Goal: Task Accomplishment & Management: Manage account settings

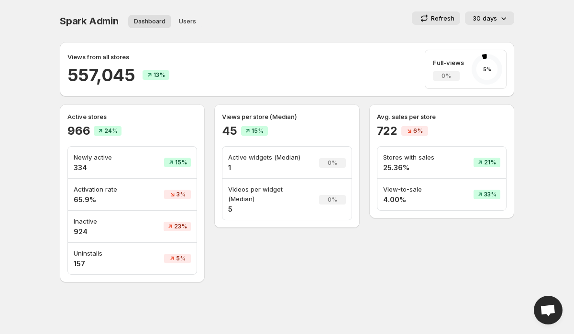
click at [494, 11] on button "30 days" at bounding box center [489, 17] width 49 height 13
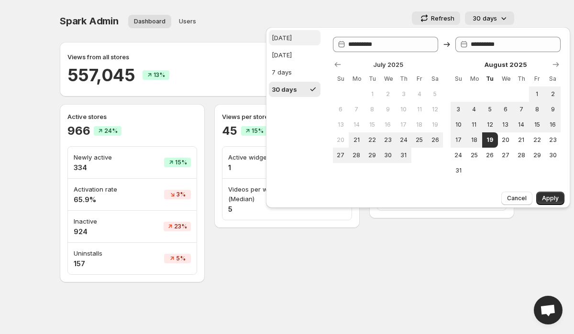
click at [299, 34] on button "[DATE]" at bounding box center [295, 37] width 52 height 15
type input "**********"
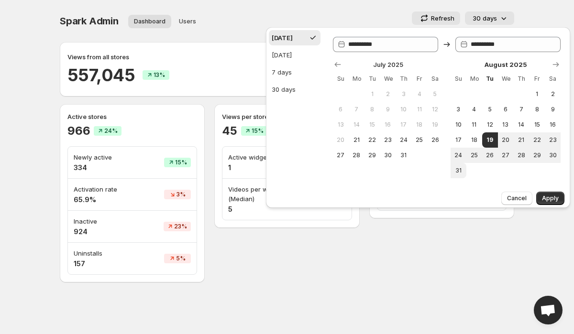
click at [551, 190] on div "Cancel Apply" at bounding box center [418, 198] width 304 height 20
click at [508, 12] on button "30 days" at bounding box center [489, 17] width 49 height 13
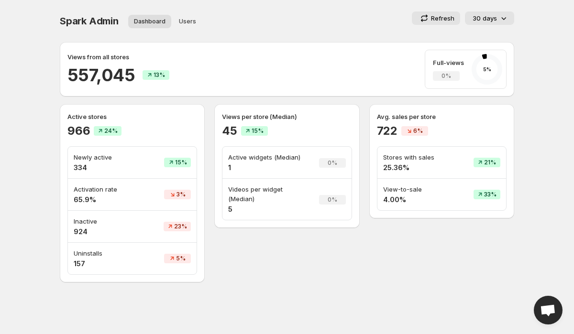
click at [507, 16] on icon at bounding box center [504, 18] width 10 height 10
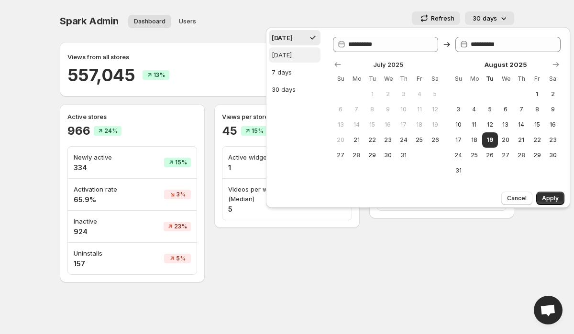
click at [314, 54] on button "[DATE]" at bounding box center [295, 54] width 52 height 15
type input "**********"
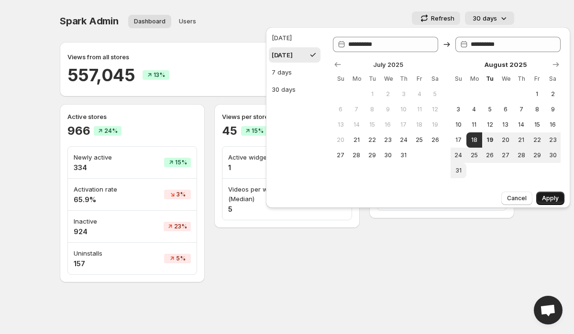
click at [542, 196] on button "Apply" at bounding box center [550, 198] width 28 height 13
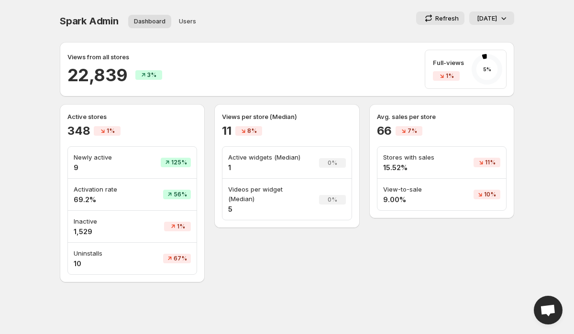
click at [484, 17] on p "[DATE]" at bounding box center [487, 18] width 20 height 10
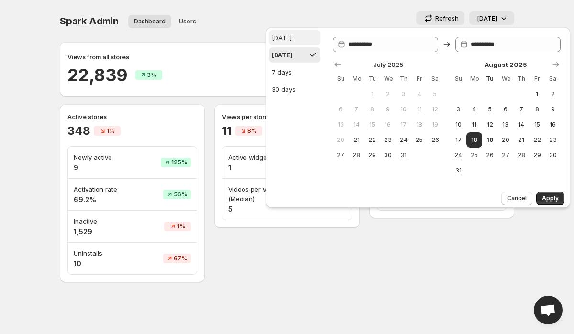
click at [296, 37] on button "[DATE]" at bounding box center [295, 37] width 52 height 15
type input "**********"
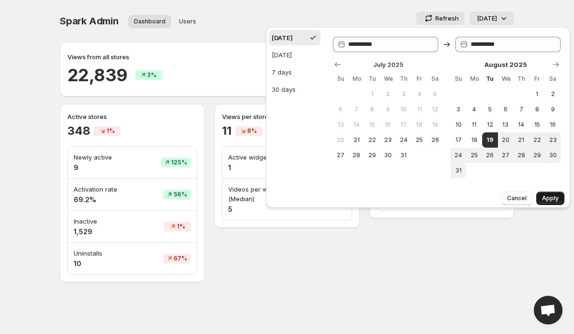
click at [554, 198] on span "Apply" at bounding box center [550, 199] width 17 height 8
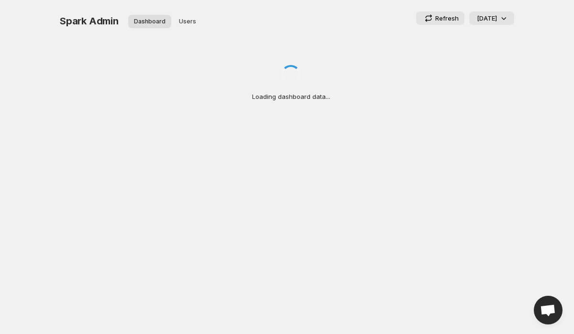
click at [500, 14] on icon at bounding box center [504, 18] width 10 height 10
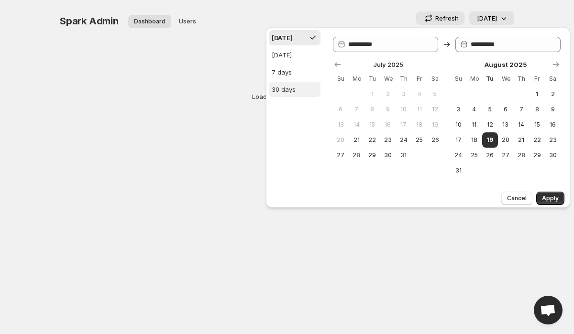
click at [290, 90] on div "30 days" at bounding box center [284, 90] width 24 height 10
type input "**********"
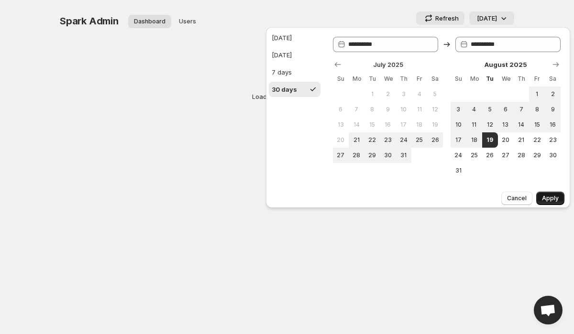
click at [552, 197] on span "Apply" at bounding box center [550, 199] width 17 height 8
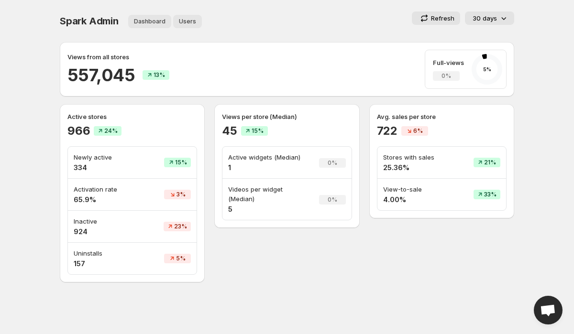
click at [194, 22] on button "Users" at bounding box center [187, 21] width 29 height 13
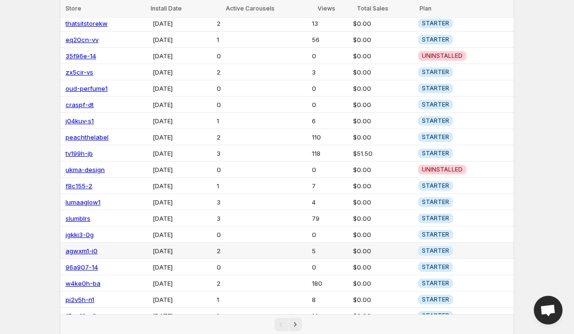
scroll to position [104, 0]
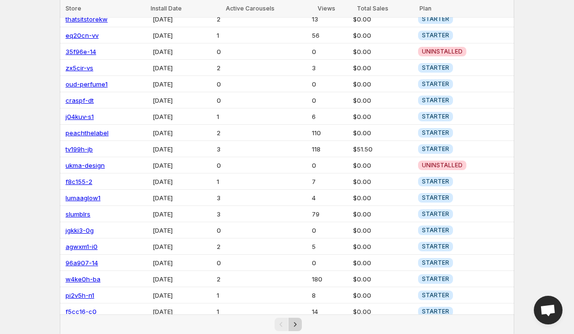
click at [298, 324] on icon "Next" at bounding box center [295, 325] width 10 height 10
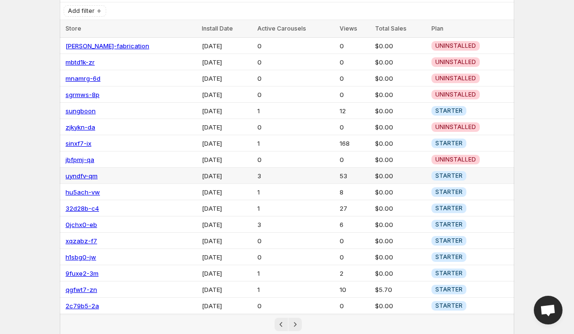
scroll to position [104, 0]
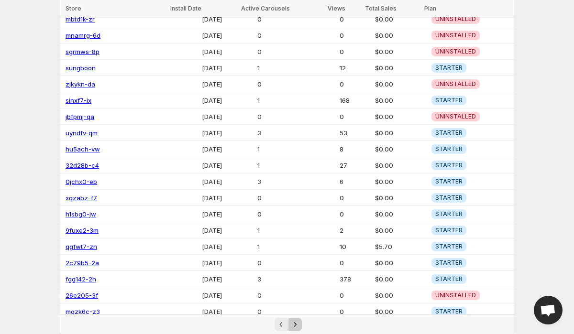
click at [294, 322] on icon "Next" at bounding box center [295, 325] width 10 height 10
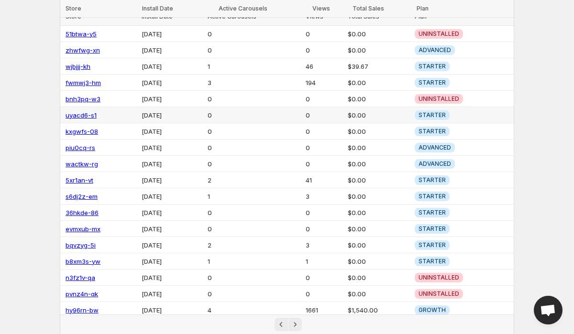
scroll to position [104, 0]
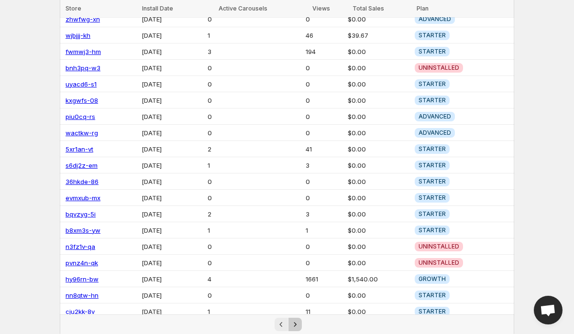
click at [290, 326] on icon "Next" at bounding box center [295, 325] width 10 height 10
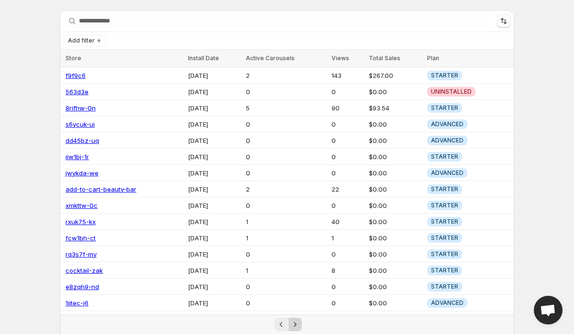
scroll to position [104, 0]
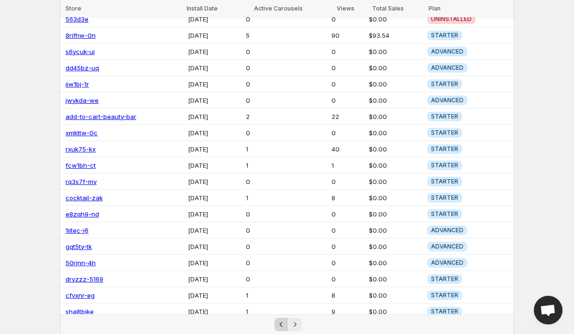
click at [276, 323] on icon "Previous" at bounding box center [281, 325] width 10 height 10
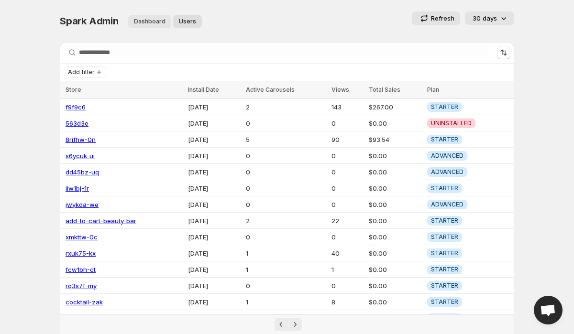
click at [147, 27] on button "Dashboard" at bounding box center [149, 21] width 43 height 13
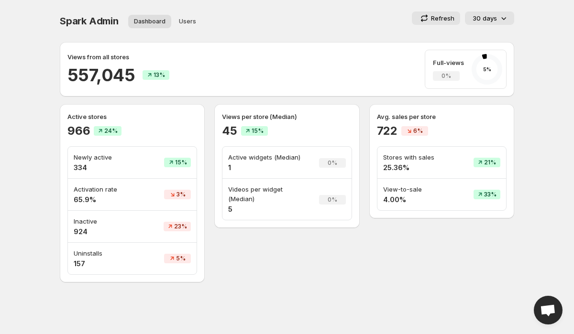
click at [482, 21] on p "30 days" at bounding box center [485, 18] width 24 height 10
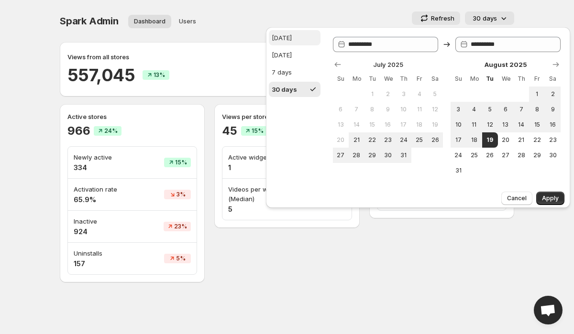
click at [295, 43] on button "[DATE]" at bounding box center [295, 37] width 52 height 15
type input "**********"
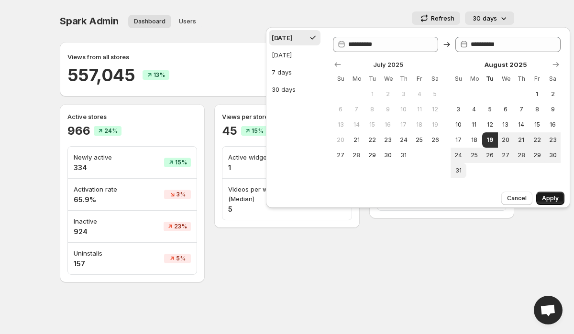
click at [542, 196] on span "Apply" at bounding box center [550, 199] width 17 height 8
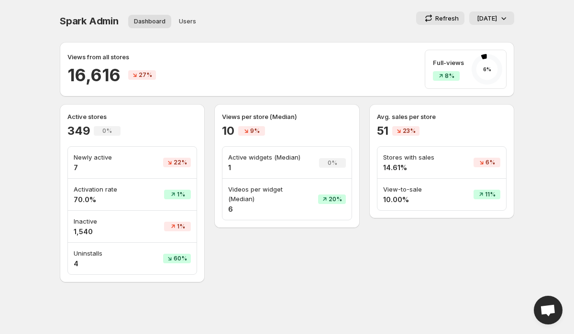
click at [500, 20] on icon at bounding box center [504, 18] width 10 height 10
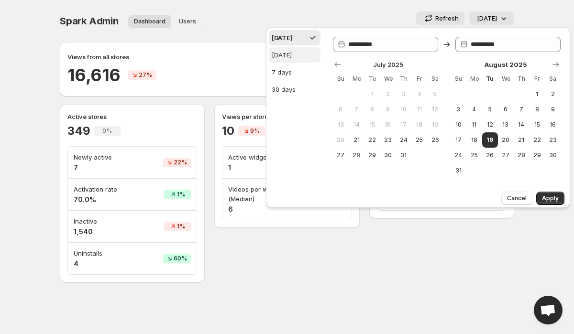
click at [309, 57] on button "[DATE]" at bounding box center [295, 54] width 52 height 15
type input "**********"
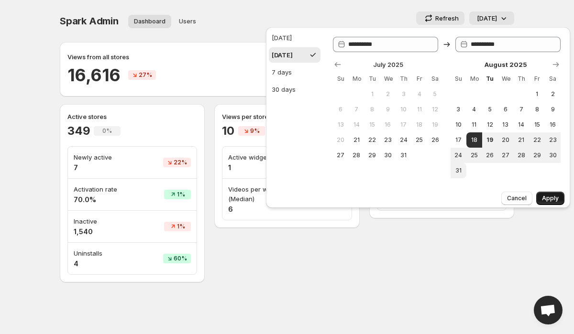
click at [551, 198] on span "Apply" at bounding box center [550, 199] width 17 height 8
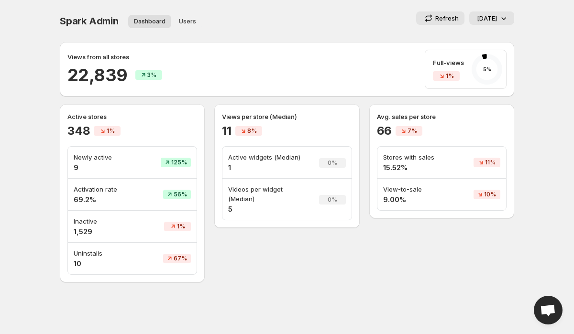
click at [480, 15] on p "[DATE]" at bounding box center [487, 18] width 20 height 10
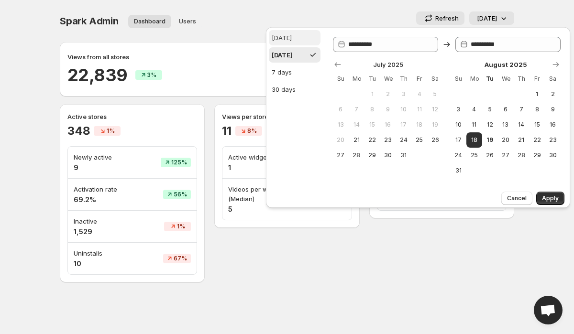
click at [317, 34] on button "[DATE]" at bounding box center [295, 37] width 52 height 15
type input "**********"
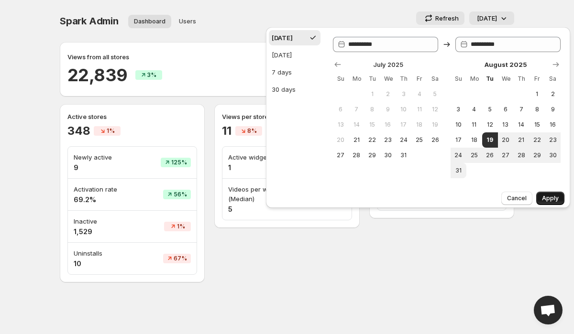
click at [549, 195] on span "Apply" at bounding box center [550, 199] width 17 height 8
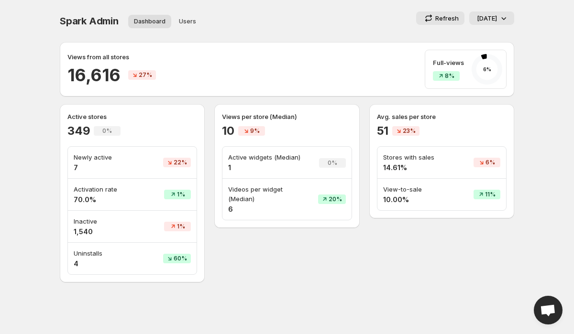
click at [492, 13] on p "[DATE]" at bounding box center [487, 18] width 20 height 10
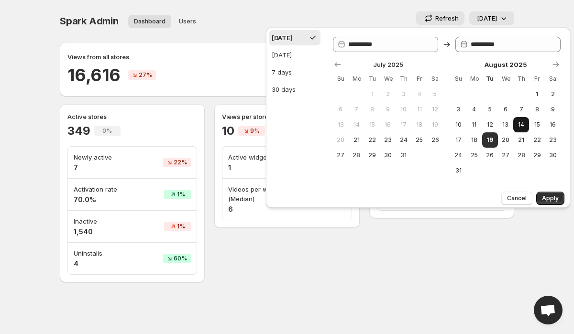
click at [524, 123] on span "14" at bounding box center [521, 125] width 8 height 8
type input "**********"
click at [523, 124] on span "14" at bounding box center [521, 125] width 8 height 8
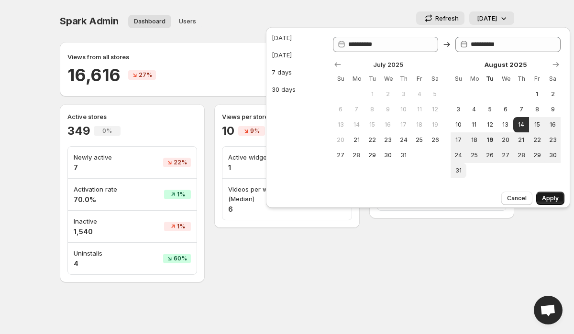
click at [556, 197] on span "Apply" at bounding box center [550, 199] width 17 height 8
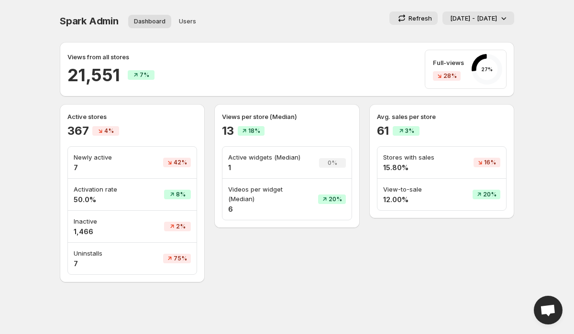
click at [488, 16] on p "[DATE] - [DATE]" at bounding box center [473, 18] width 47 height 10
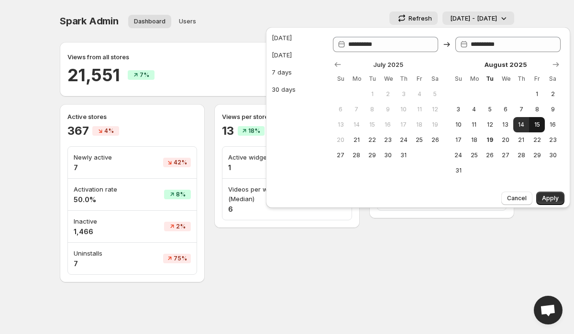
click at [539, 121] on span "15" at bounding box center [537, 125] width 8 height 8
type input "**********"
click at [539, 123] on span "15" at bounding box center [537, 125] width 8 height 8
type input "**********"
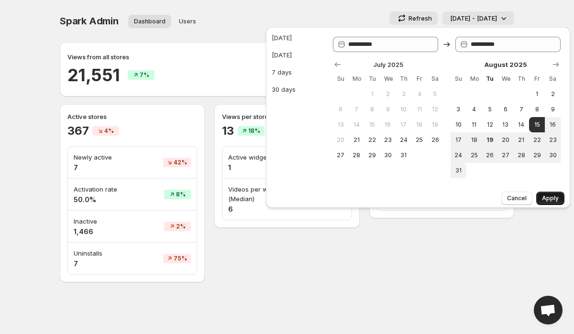
click at [559, 200] on button "Apply" at bounding box center [550, 198] width 28 height 13
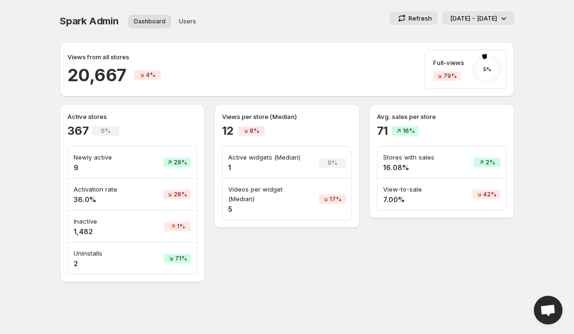
click at [500, 17] on icon at bounding box center [504, 18] width 10 height 10
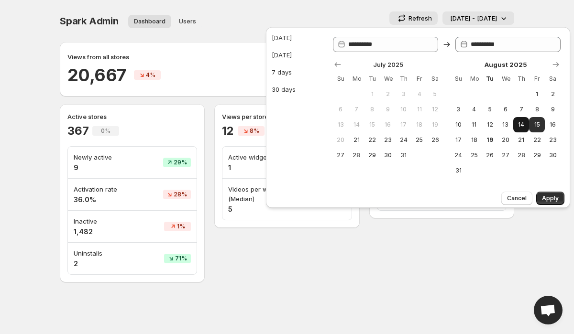
click at [525, 126] on span "14" at bounding box center [521, 125] width 8 height 8
type input "**********"
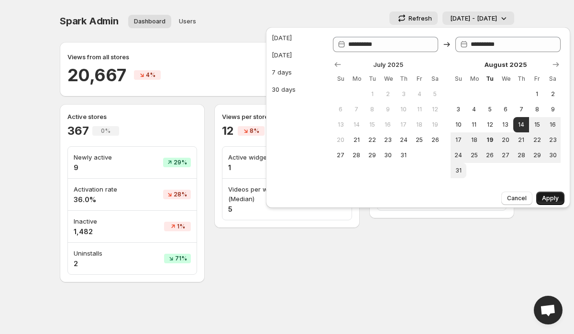
click at [547, 198] on span "Apply" at bounding box center [550, 199] width 17 height 8
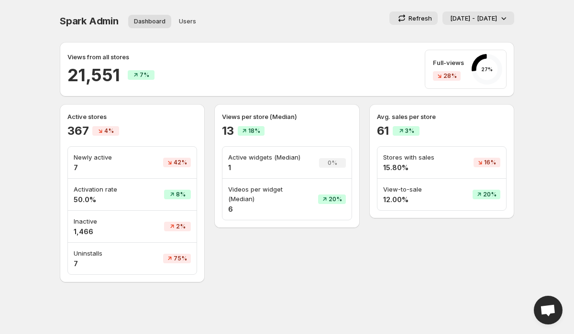
click at [497, 16] on div "[DATE] - [DATE]" at bounding box center [479, 18] width 58 height 10
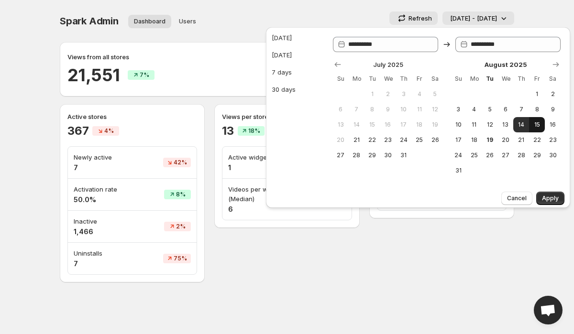
click at [543, 123] on button "15" at bounding box center [537, 124] width 16 height 15
type input "**********"
click at [535, 126] on span "15" at bounding box center [537, 125] width 8 height 8
type input "**********"
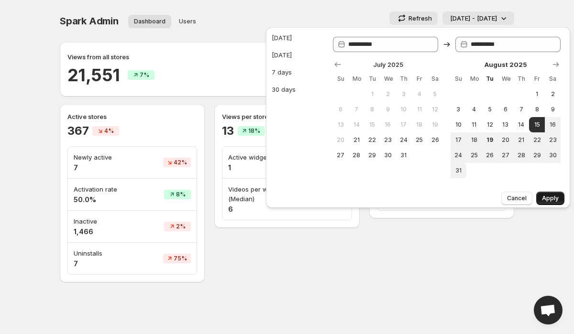
click at [552, 197] on span "Apply" at bounding box center [550, 199] width 17 height 8
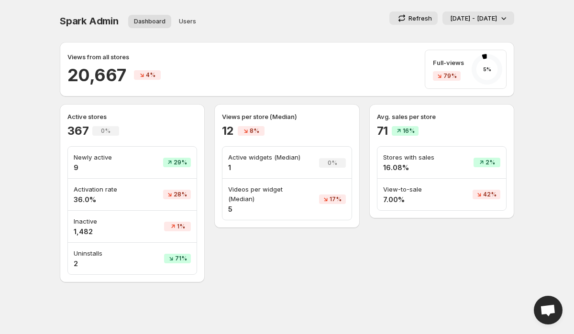
click at [476, 18] on p "[DATE] - [DATE]" at bounding box center [473, 18] width 47 height 10
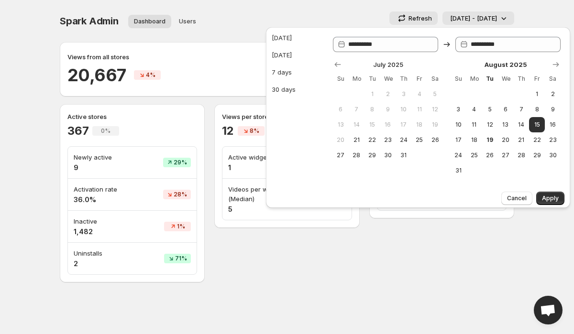
click at [306, 18] on div "Refresh [DATE] - [DATE]" at bounding box center [388, 17] width 252 height 13
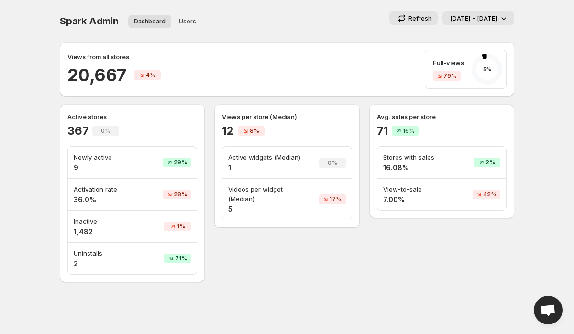
click at [486, 16] on p "[DATE] - [DATE]" at bounding box center [473, 18] width 47 height 10
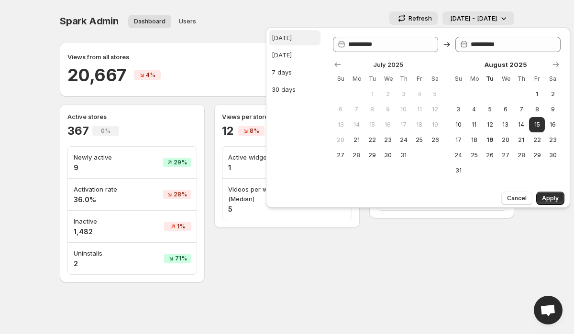
click at [283, 41] on div "[DATE]" at bounding box center [282, 38] width 20 height 10
type input "**********"
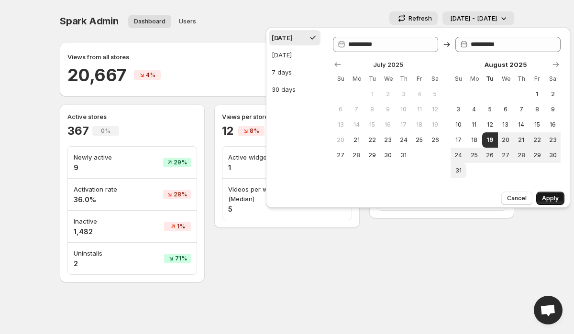
click at [556, 198] on span "Apply" at bounding box center [550, 199] width 17 height 8
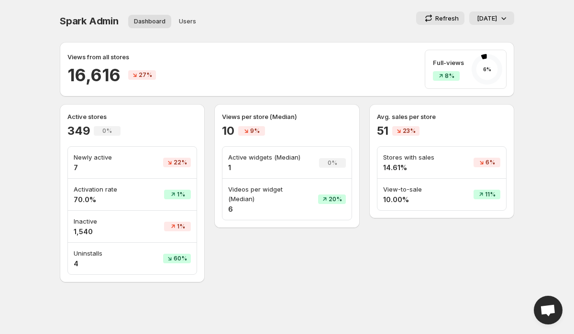
click at [505, 21] on icon at bounding box center [504, 18] width 10 height 10
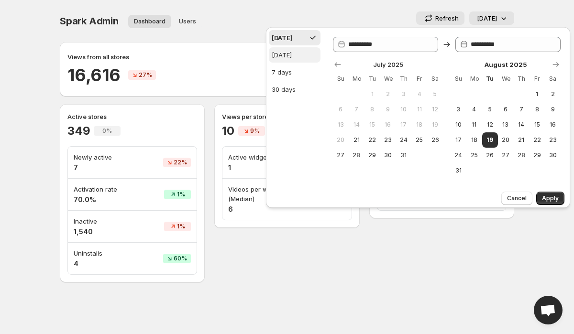
click at [314, 53] on button "[DATE]" at bounding box center [295, 54] width 52 height 15
type input "**********"
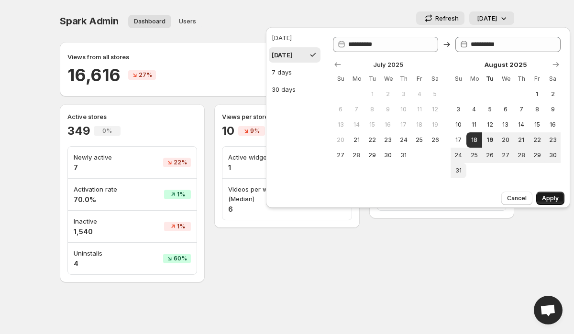
click at [546, 200] on span "Apply" at bounding box center [550, 199] width 17 height 8
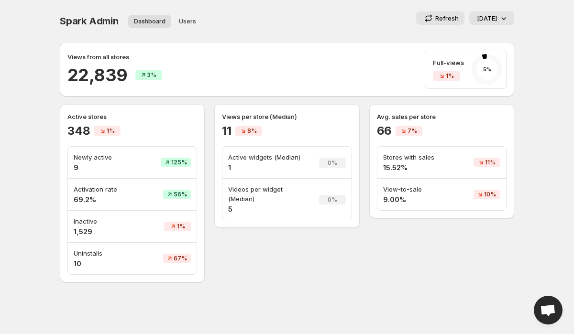
click at [491, 18] on p "[DATE]" at bounding box center [487, 18] width 20 height 10
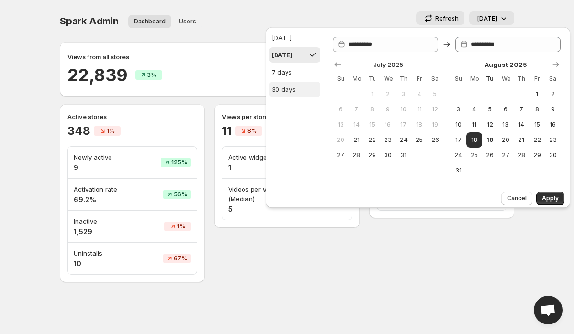
click at [310, 91] on button "30 days" at bounding box center [295, 89] width 52 height 15
type input "**********"
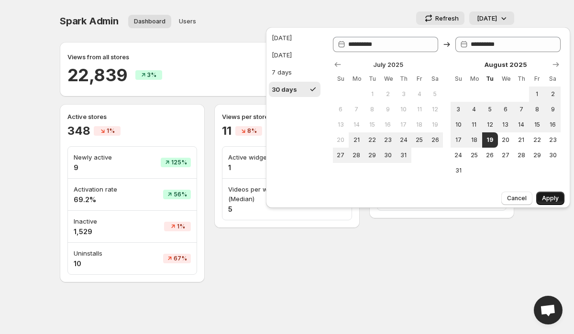
click at [549, 194] on button "Apply" at bounding box center [550, 198] width 28 height 13
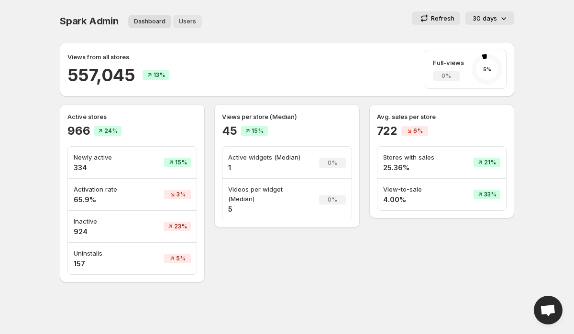
click at [185, 19] on span "Users" at bounding box center [187, 22] width 17 height 8
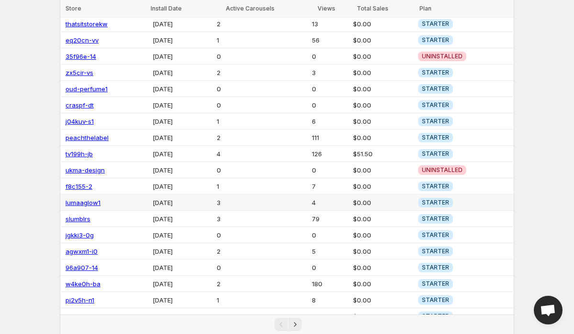
scroll to position [104, 0]
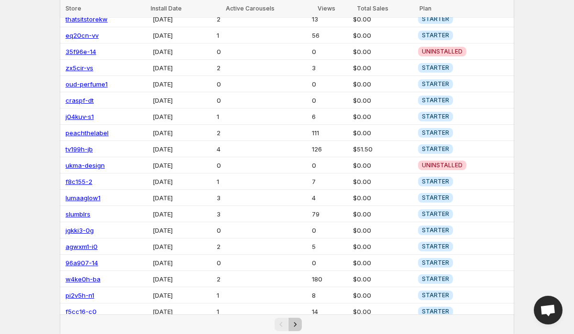
click at [298, 327] on icon "Next" at bounding box center [295, 325] width 10 height 10
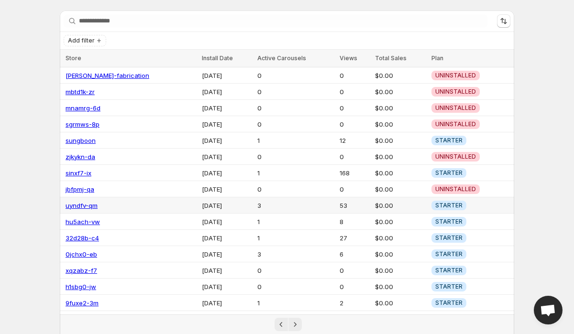
scroll to position [104, 0]
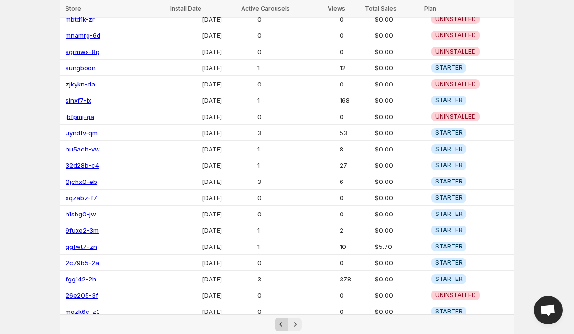
click at [280, 322] on icon "Previous" at bounding box center [281, 325] width 10 height 10
click at [282, 319] on button "Previous" at bounding box center [281, 324] width 13 height 13
click at [281, 326] on icon "Previous" at bounding box center [281, 325] width 10 height 10
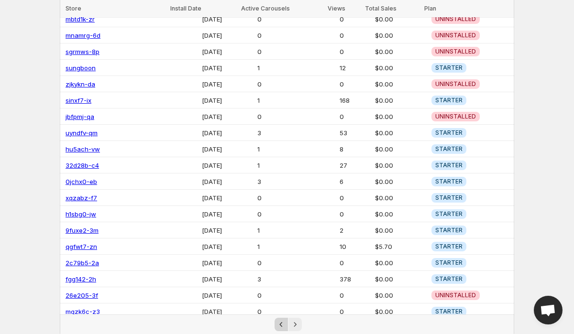
click at [281, 326] on icon "Previous" at bounding box center [281, 325] width 10 height 10
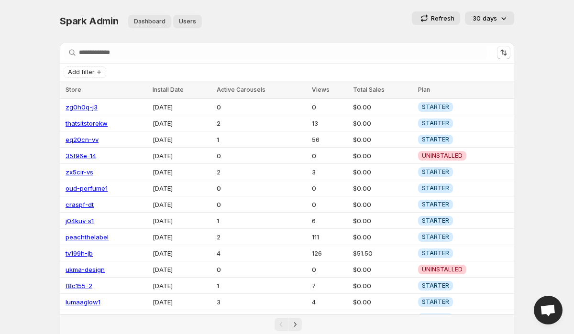
click at [146, 26] on button "Dashboard" at bounding box center [149, 21] width 43 height 13
